Goal: Task Accomplishment & Management: Use online tool/utility

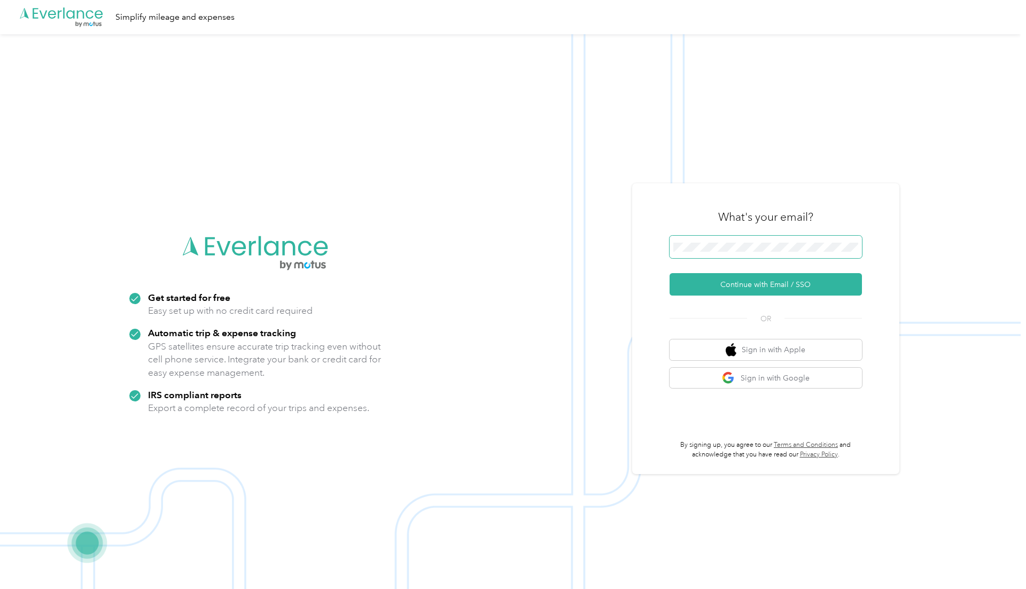
click at [669, 273] on button "Continue with Email / SSO" at bounding box center [765, 284] width 192 height 22
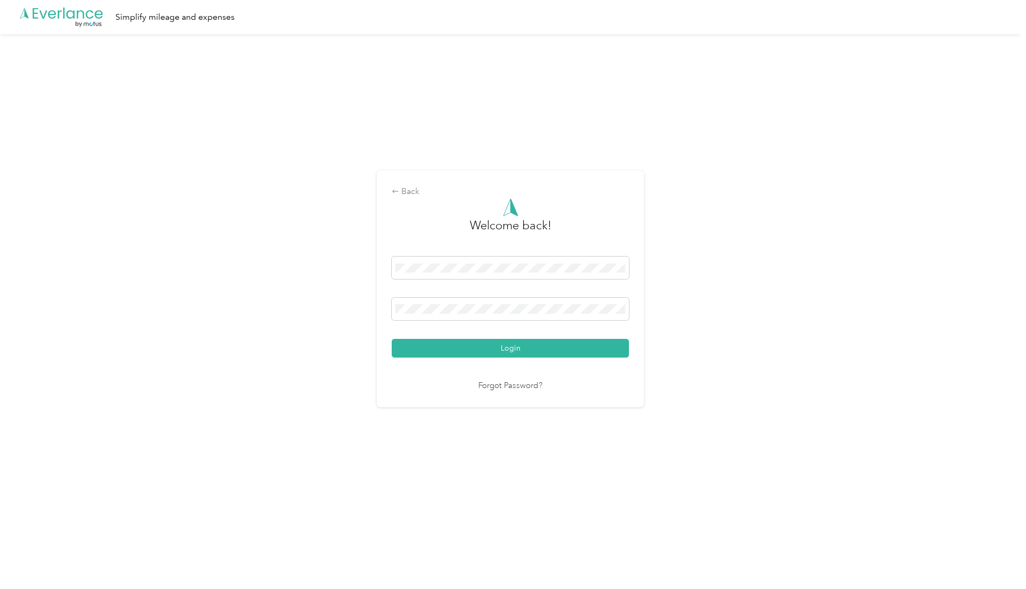
click at [392, 339] on button "Login" at bounding box center [510, 348] width 237 height 19
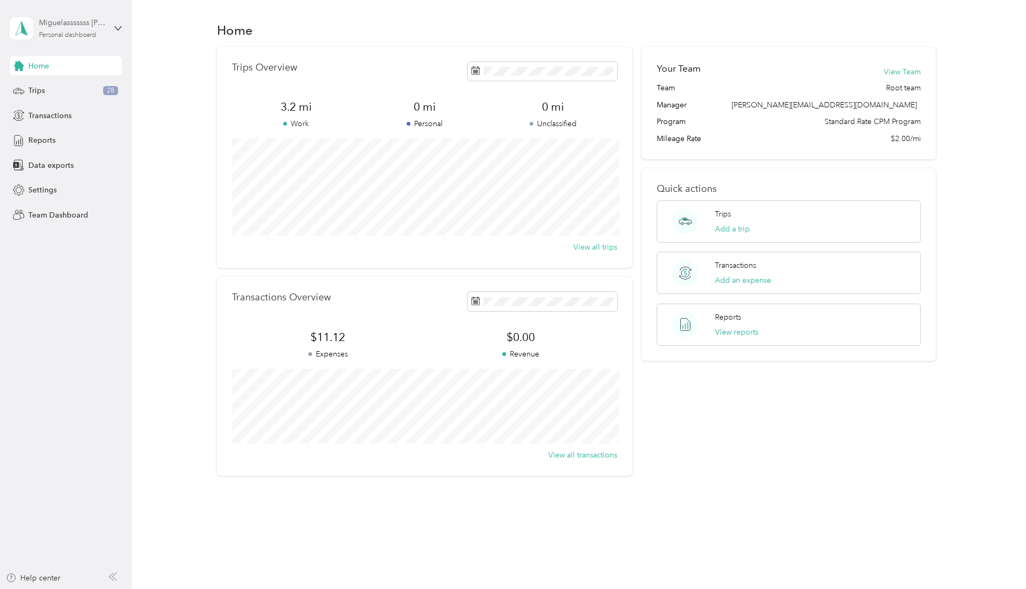
click at [84, 29] on div "Miguelasssssss [PERSON_NAME] Personal dashboard" at bounding box center [72, 27] width 67 height 21
click at [59, 89] on div "Team dashboard" at bounding box center [47, 87] width 57 height 11
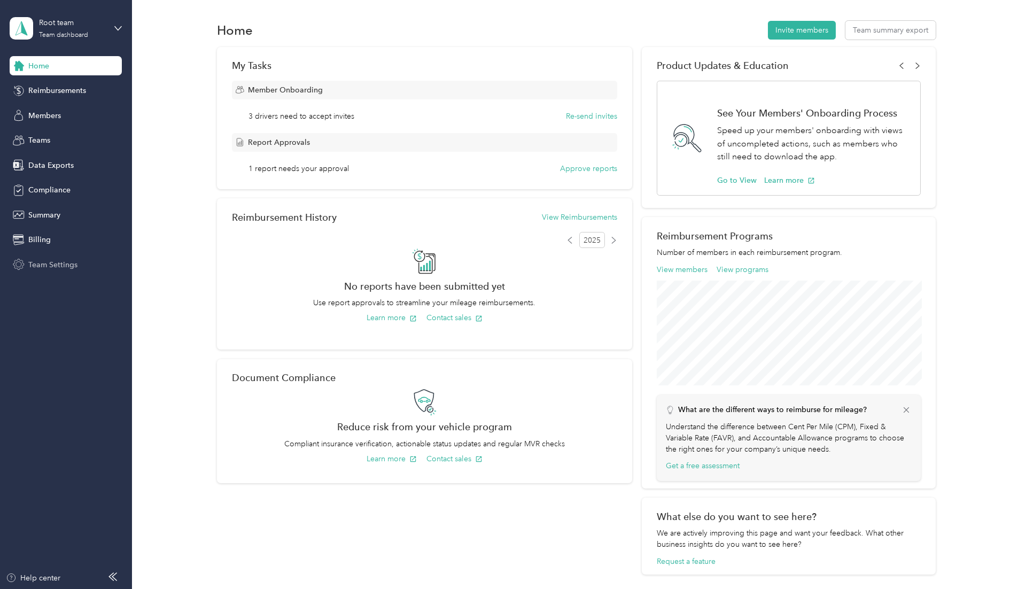
click at [37, 265] on span "Team Settings" at bounding box center [52, 264] width 49 height 11
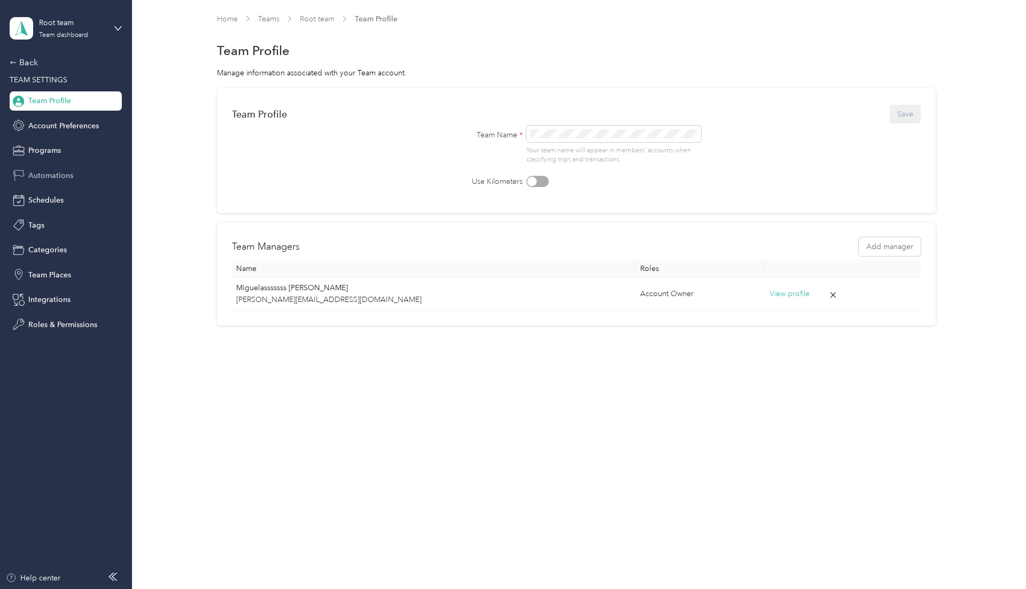
click at [66, 177] on span "Automations" at bounding box center [50, 175] width 45 height 11
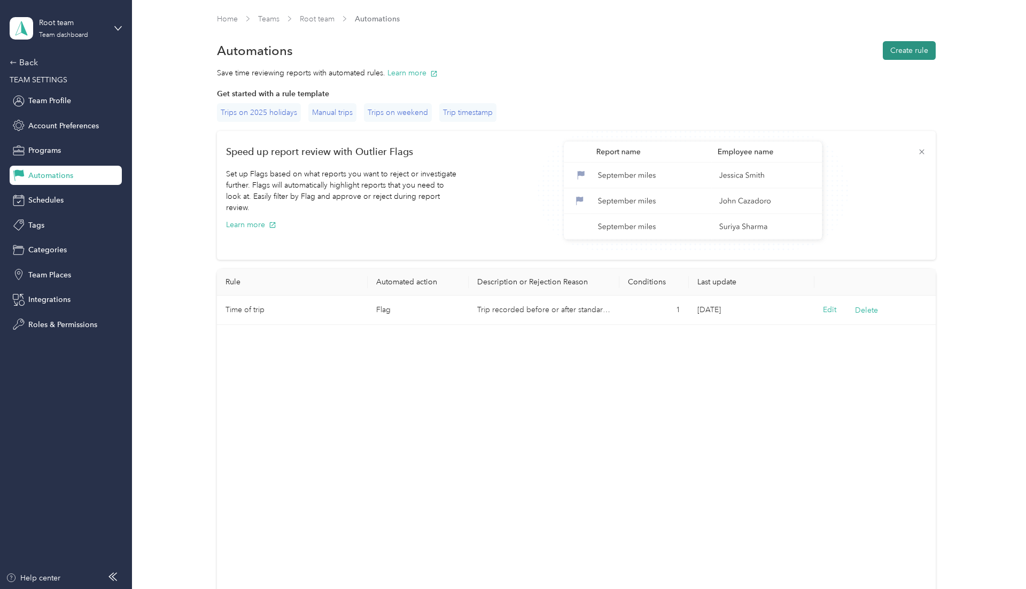
click at [904, 46] on button "Create rule" at bounding box center [908, 50] width 53 height 19
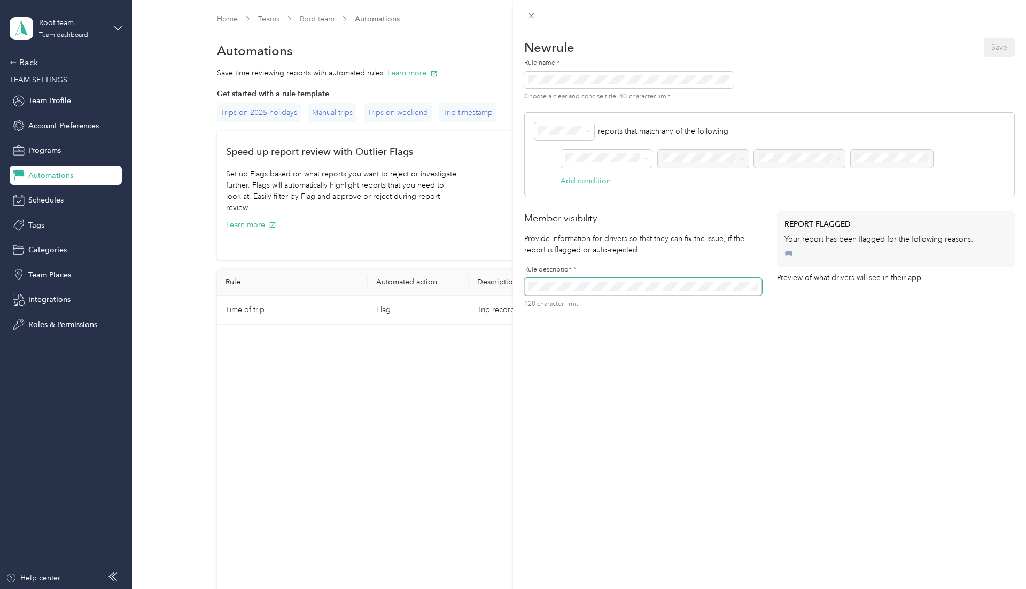
click at [585, 214] on div "Trips" at bounding box center [607, 214] width 76 height 11
click at [695, 163] on span at bounding box center [703, 159] width 91 height 18
click at [752, 73] on div "Choose a clear and concise title. 40-character limit." at bounding box center [769, 89] width 490 height 34
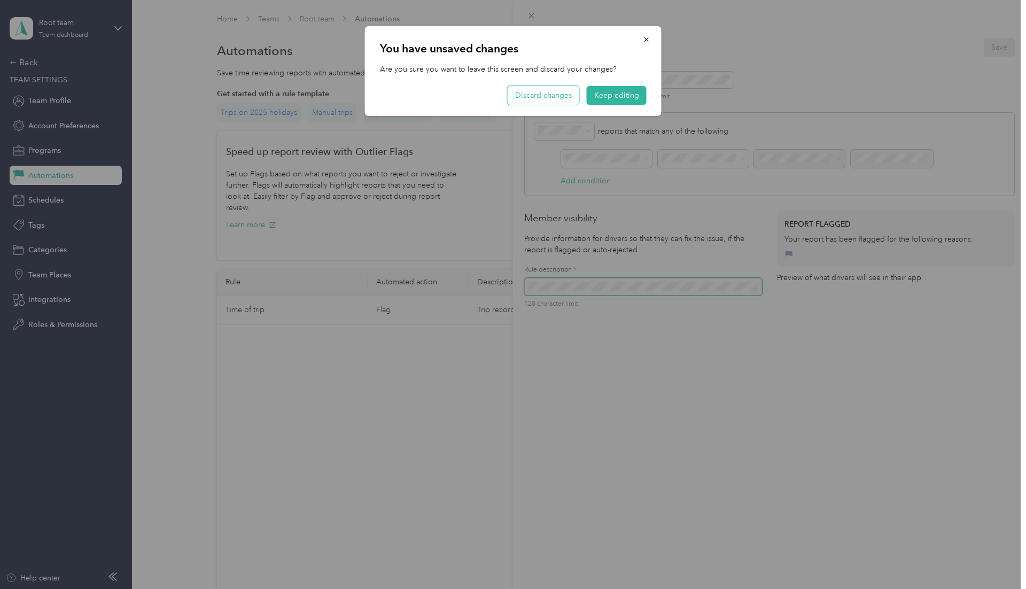
click at [546, 97] on button "Discard changes" at bounding box center [543, 95] width 72 height 19
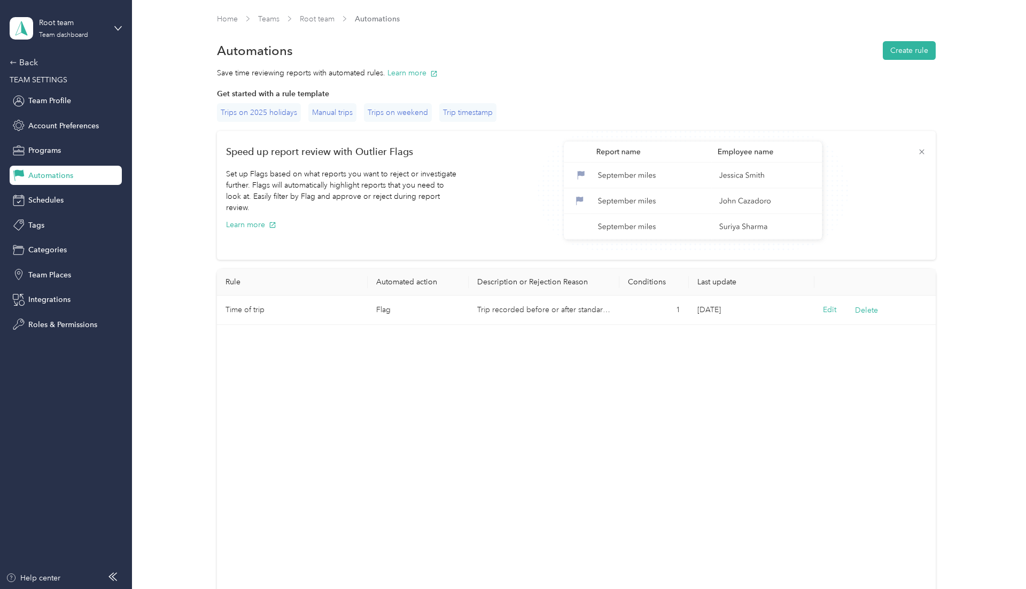
click at [749, 89] on div "Get started with a rule template" at bounding box center [576, 93] width 718 height 11
